Goal: Task Accomplishment & Management: Manage account settings

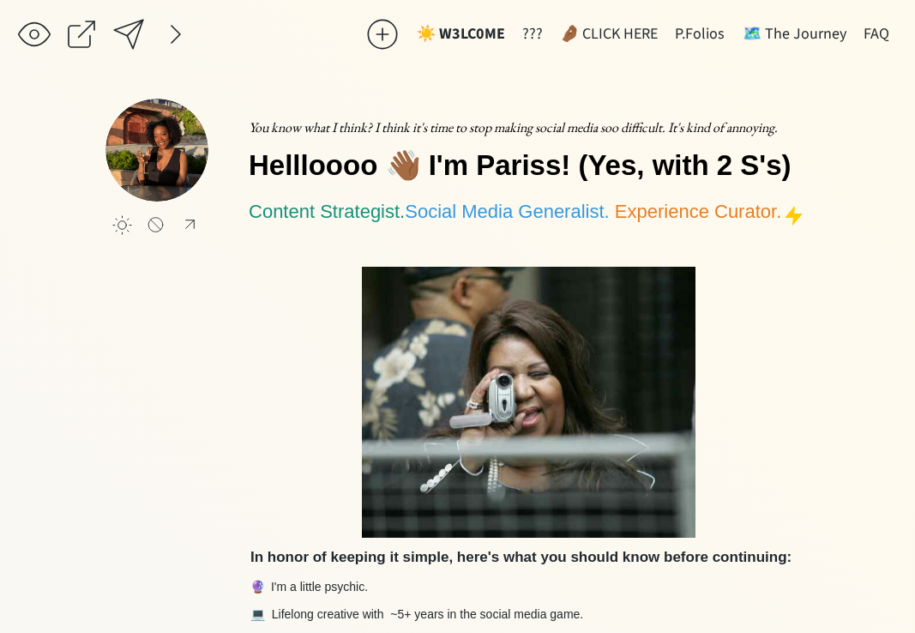
click at [389, 63] on div "☀️ W3LC0ME ??? 🤌🏾 CLICK HERE P.Folios 🗺️ The Journey FAQ click to upload a pict…" at bounding box center [457, 592] width 915 height 1184
click at [83, 27] on div at bounding box center [81, 34] width 34 height 34
click at [135, 24] on div at bounding box center [128, 34] width 34 height 34
click at [171, 27] on div at bounding box center [176, 34] width 34 height 34
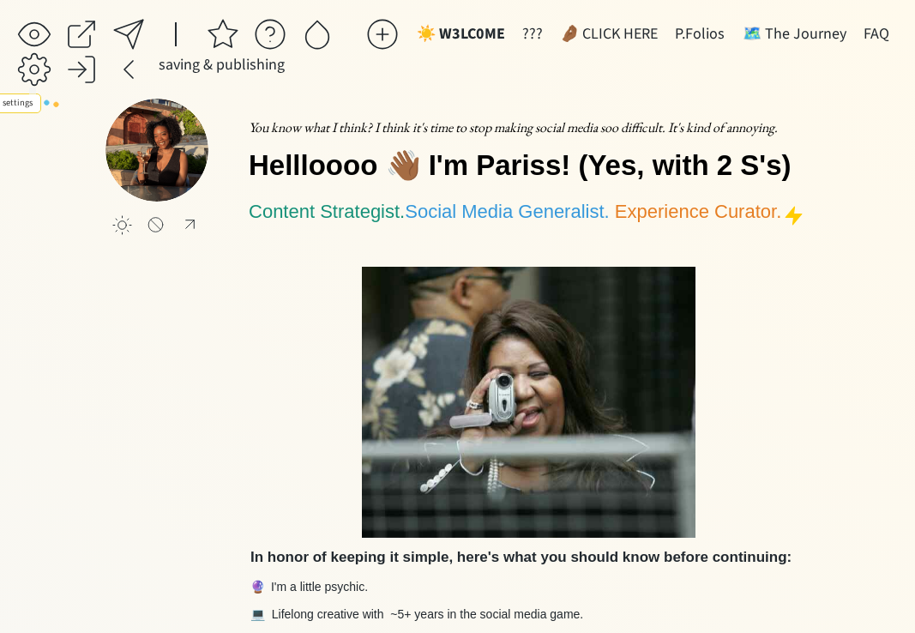
click at [27, 74] on div at bounding box center [34, 69] width 34 height 34
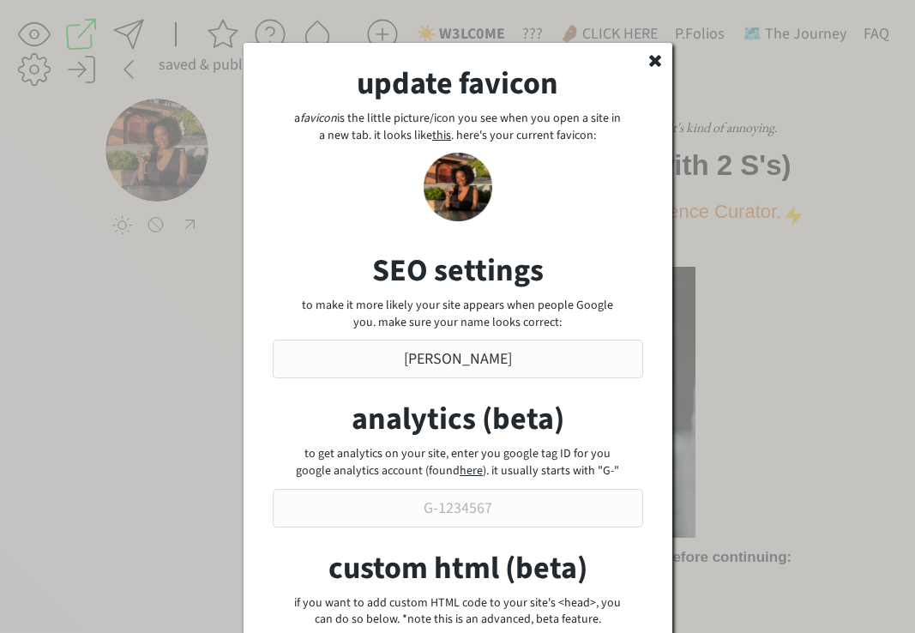
click at [647, 60] on icon at bounding box center [654, 59] width 17 height 17
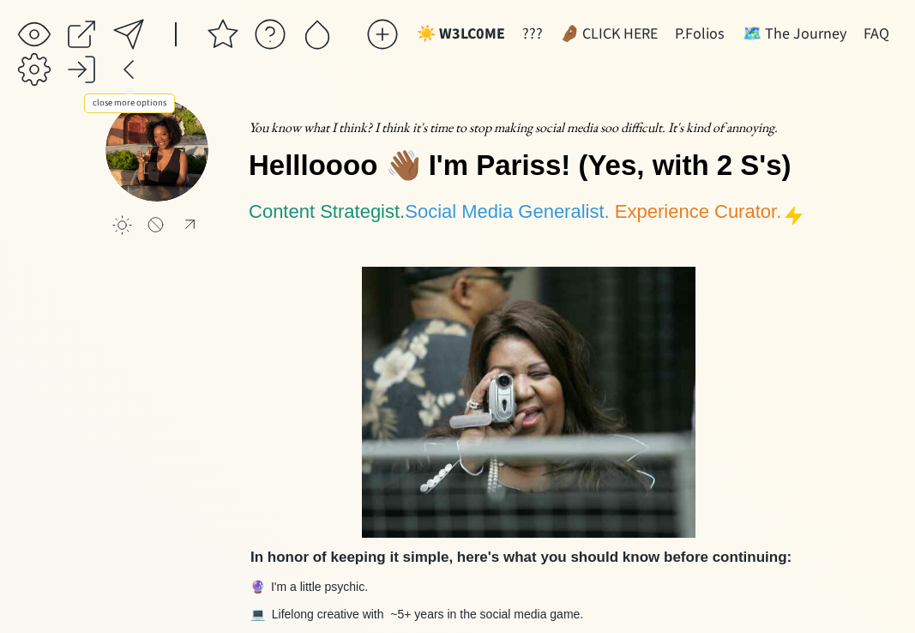
click at [123, 68] on div at bounding box center [128, 69] width 34 height 34
click at [160, 26] on div at bounding box center [176, 34] width 34 height 34
click at [84, 79] on div at bounding box center [81, 69] width 34 height 34
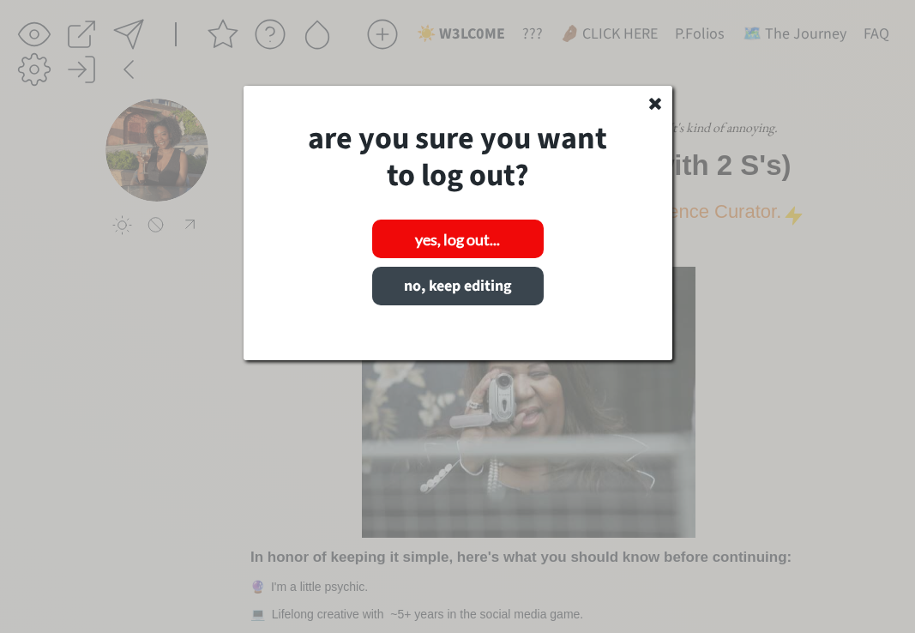
click at [459, 291] on button "no, keep editing" at bounding box center [457, 286] width 171 height 39
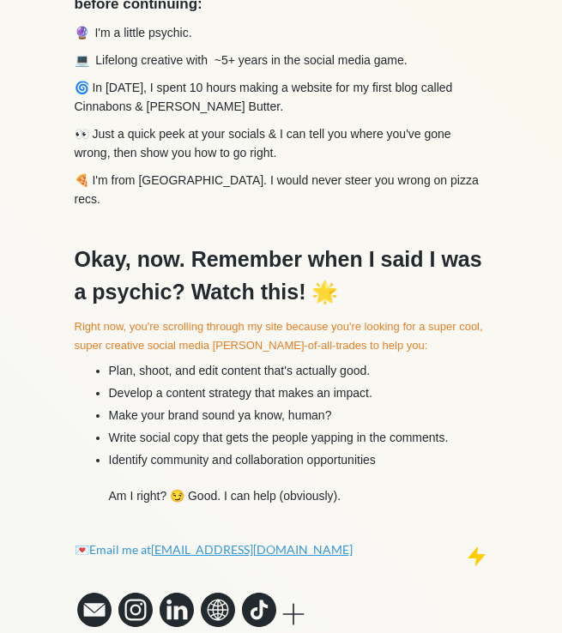
scroll to position [806, 0]
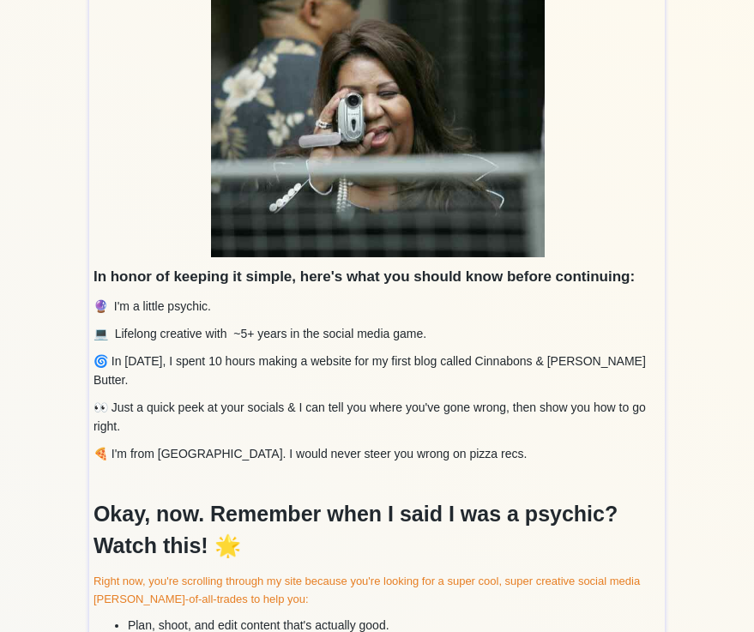
scroll to position [375, 0]
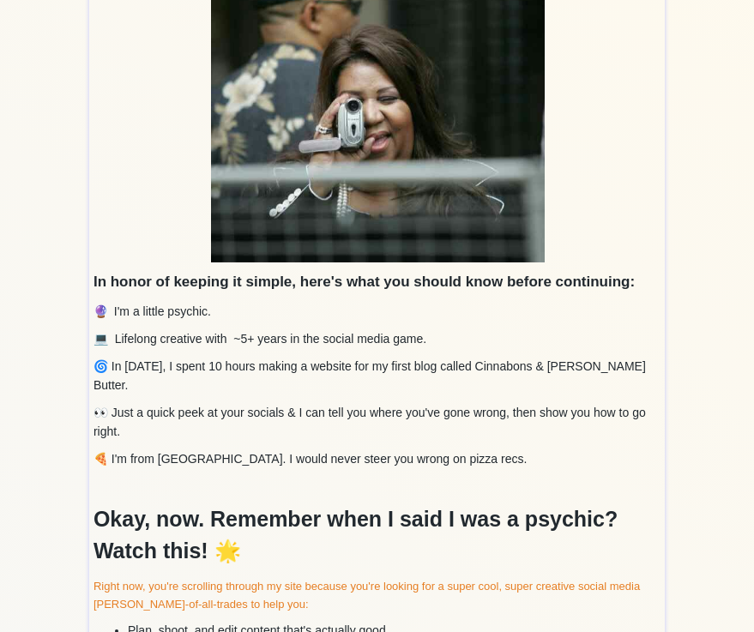
click at [498, 309] on p "🔮 I'm a little psychic." at bounding box center [377, 311] width 568 height 19
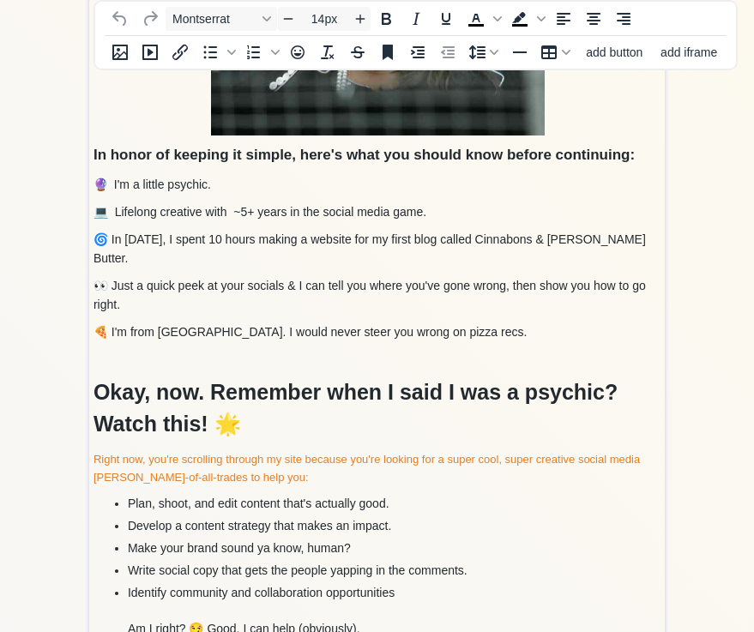
scroll to position [0, 0]
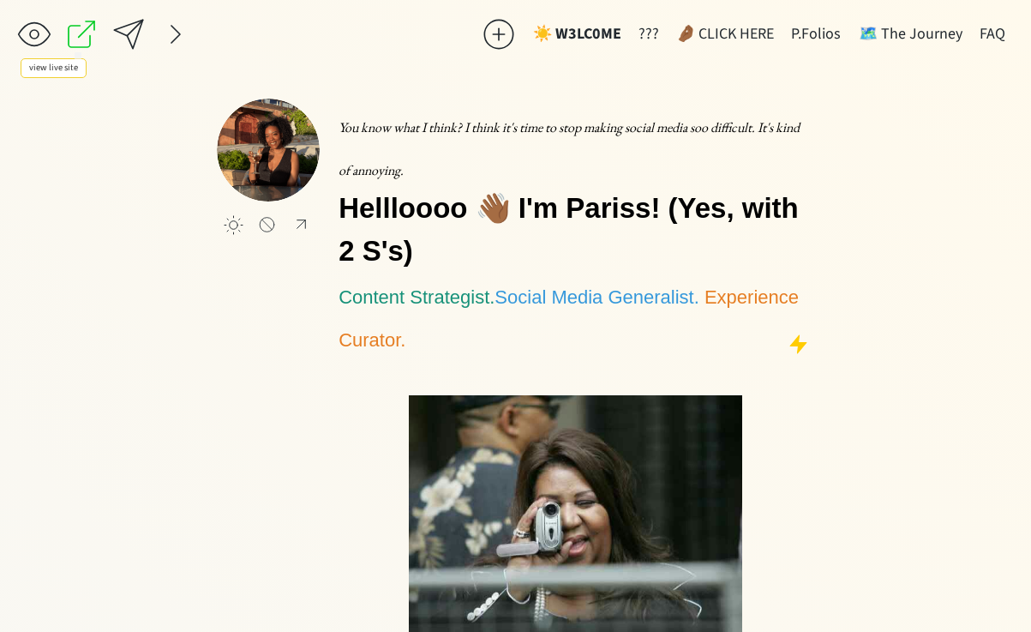
click at [85, 35] on div at bounding box center [81, 34] width 34 height 34
click at [177, 30] on div at bounding box center [176, 34] width 34 height 34
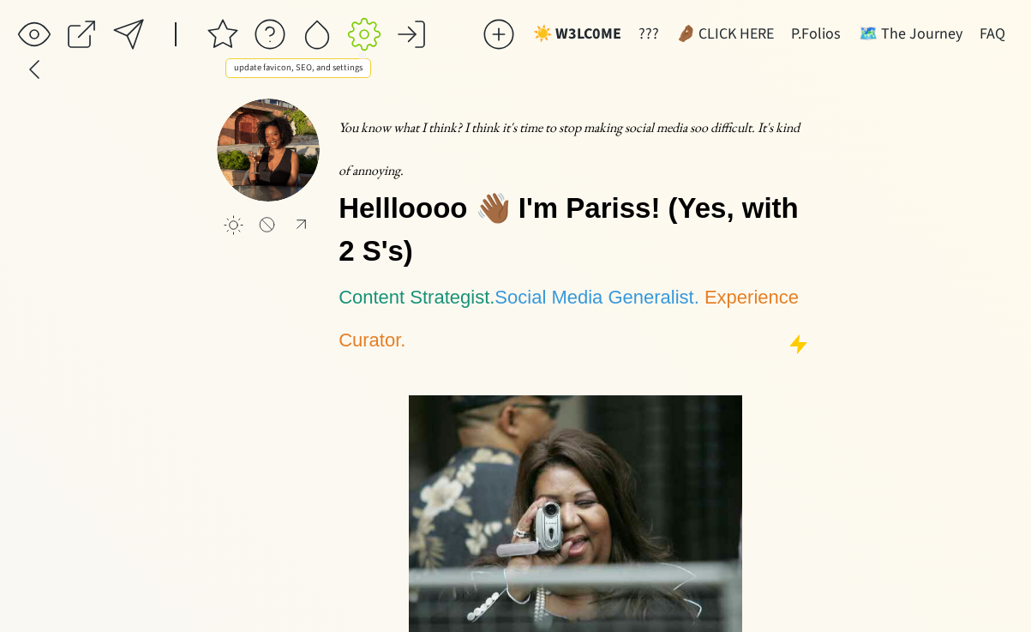
click at [359, 35] on div at bounding box center [364, 34] width 34 height 34
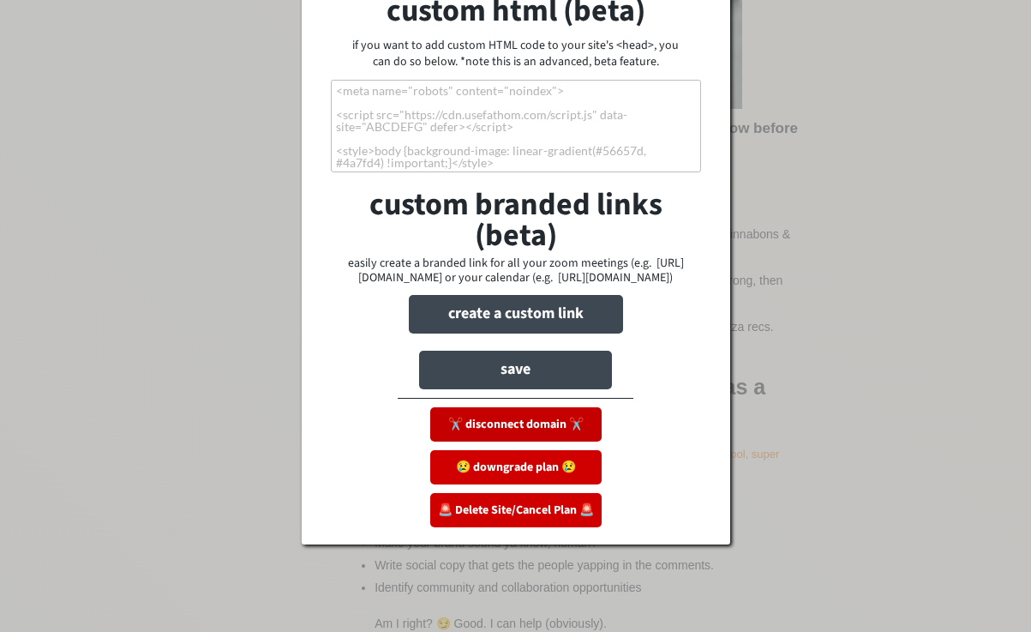
scroll to position [562, 0]
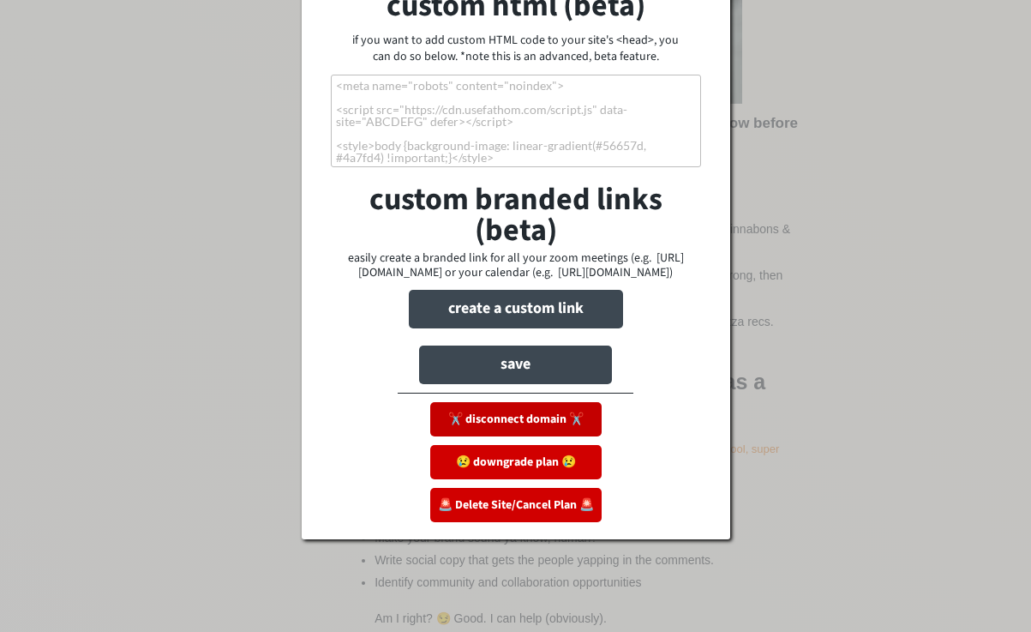
click at [507, 429] on button "✂️ disconnect domain ✂️" at bounding box center [515, 419] width 171 height 34
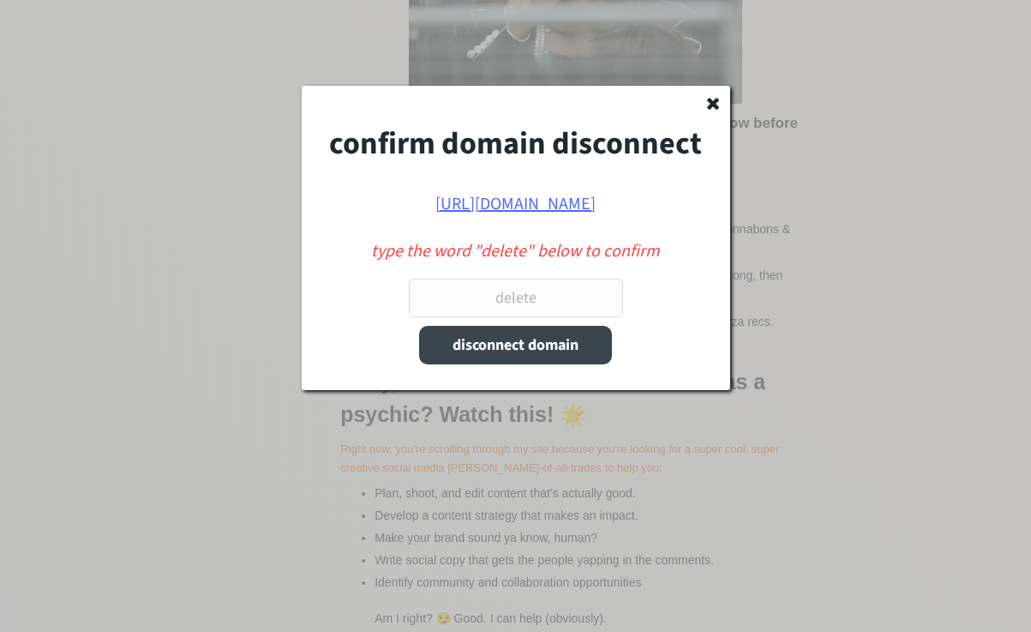
click at [510, 343] on button "disconnect domain" at bounding box center [515, 345] width 193 height 39
click at [502, 297] on input "input" at bounding box center [516, 298] width 214 height 39
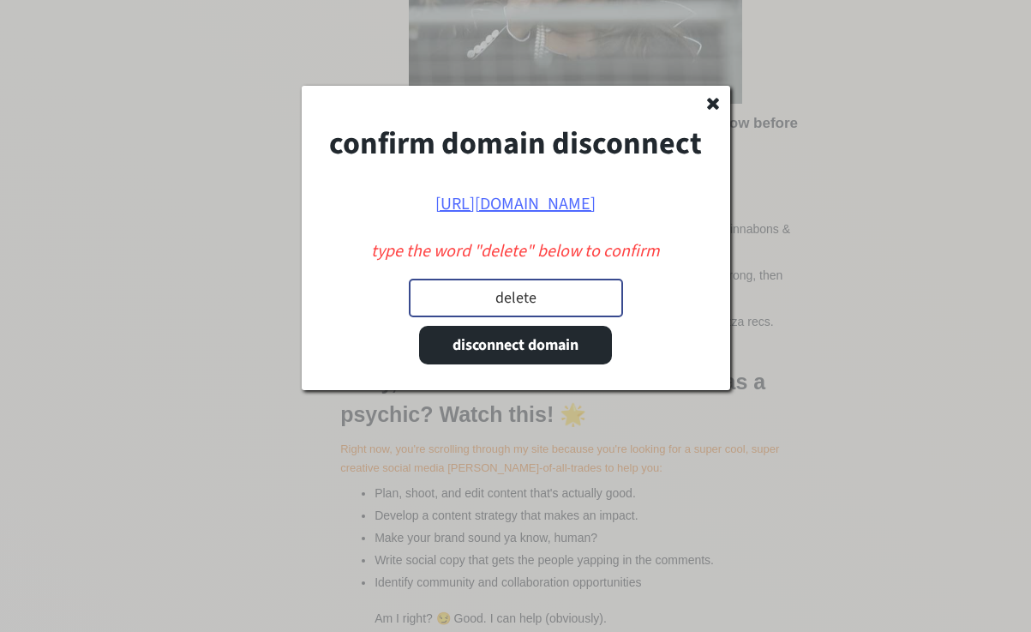
type input "delete"
click at [705, 104] on icon at bounding box center [713, 102] width 17 height 17
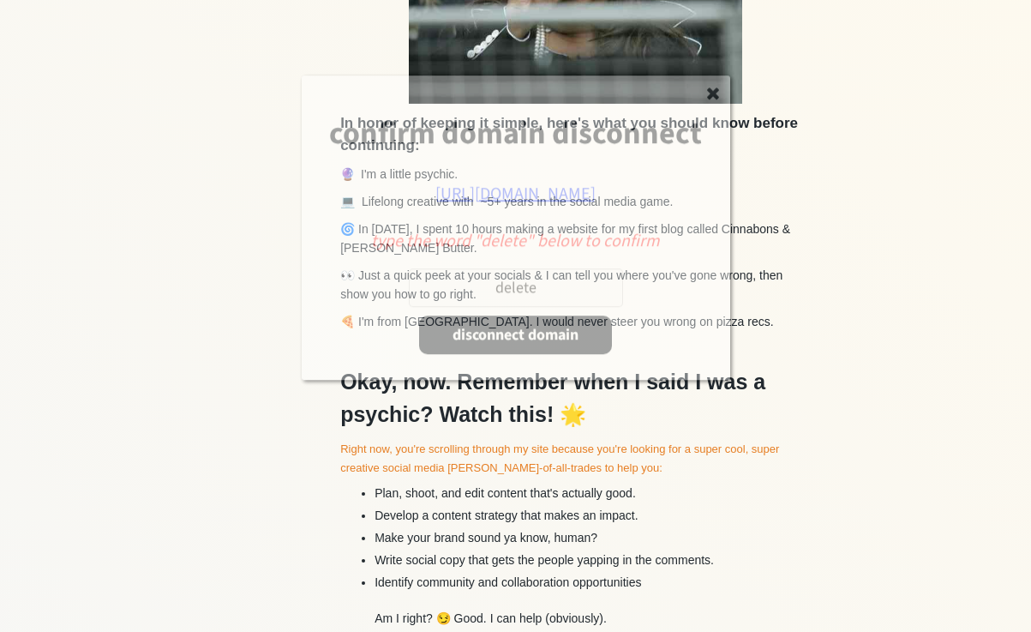
scroll to position [562, 0]
